Goal: Obtain resource: Obtain resource

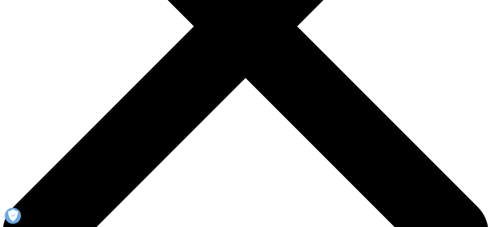
scroll to position [226, 0]
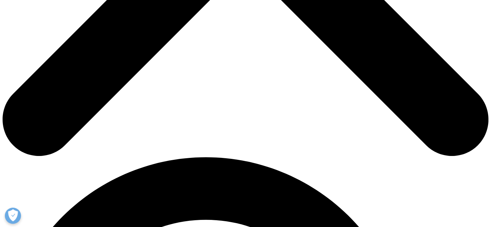
scroll to position [355, 0]
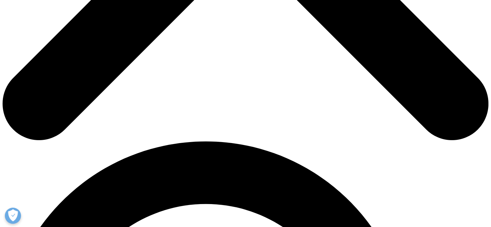
type input "l"
type input "LUIZ"
type input "RATES"
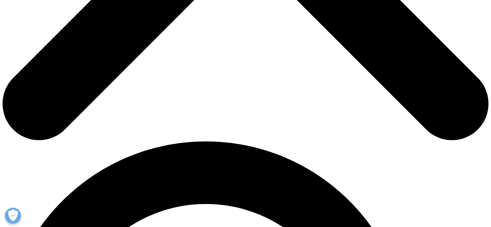
type input "L"
drag, startPoint x: 91, startPoint y: 63, endPoint x: 74, endPoint y: 64, distance: 17.1
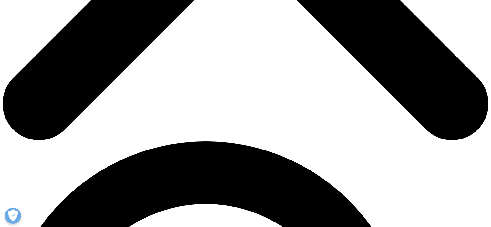
scroll to position [356, 157]
type input "Luiz"
drag, startPoint x: 169, startPoint y: 66, endPoint x: 149, endPoint y: 66, distance: 20.3
type input "Rates"
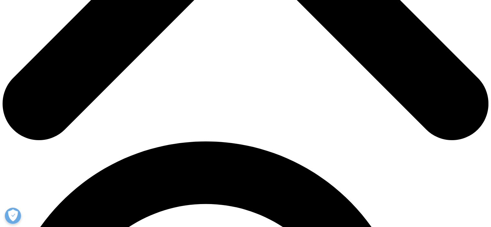
type input "luizrates@natulab.com.br"
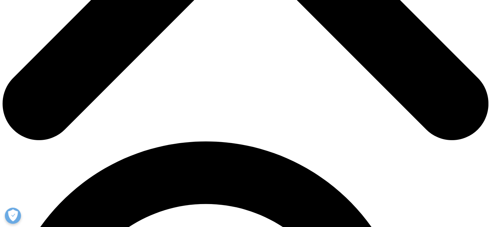
type input "Especialista"
type input "Natulab"
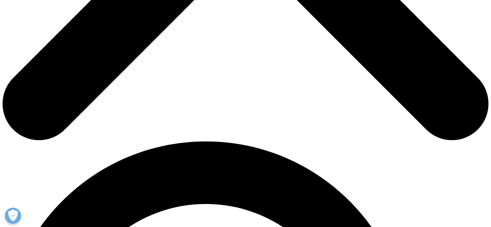
select select "[GEOGRAPHIC_DATA]"
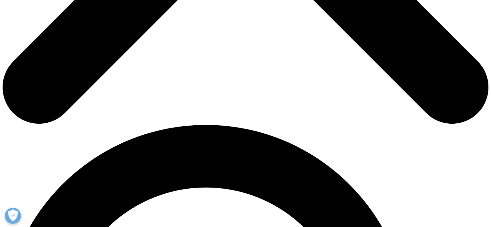
scroll to position [387, 0]
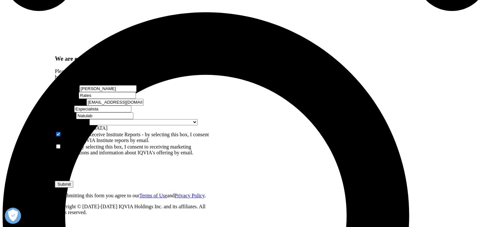
click at [73, 181] on input "Submit" at bounding box center [64, 184] width 18 height 7
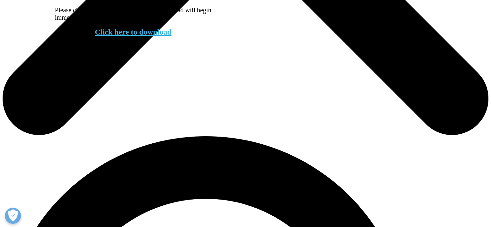
scroll to position [358, 0]
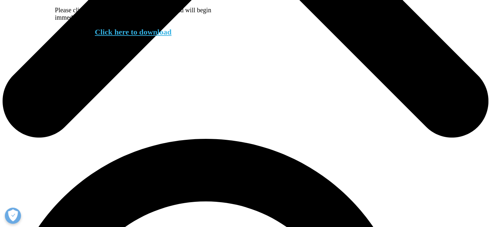
drag, startPoint x: 114, startPoint y: 42, endPoint x: 108, endPoint y: 43, distance: 6.8
click at [114, 36] on link "Click here to download" at bounding box center [133, 32] width 77 height 8
